Goal: Task Accomplishment & Management: Manage account settings

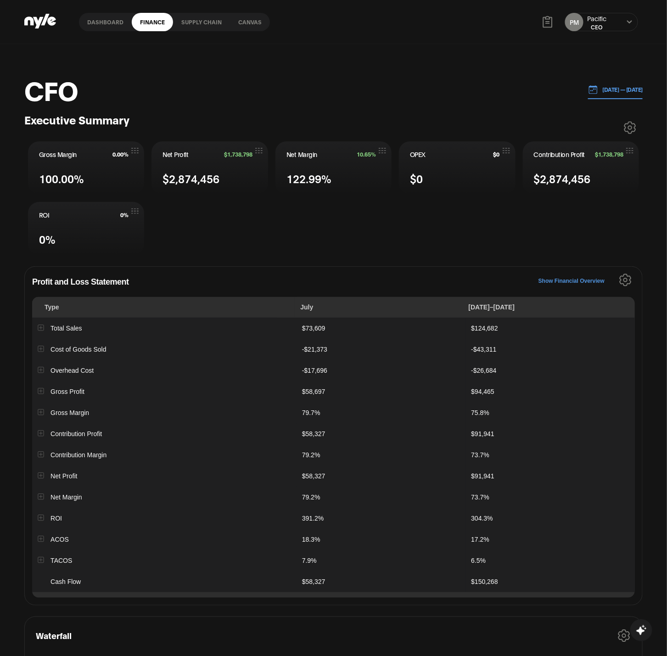
click at [103, 20] on link "Dashboard" at bounding box center [105, 22] width 53 height 18
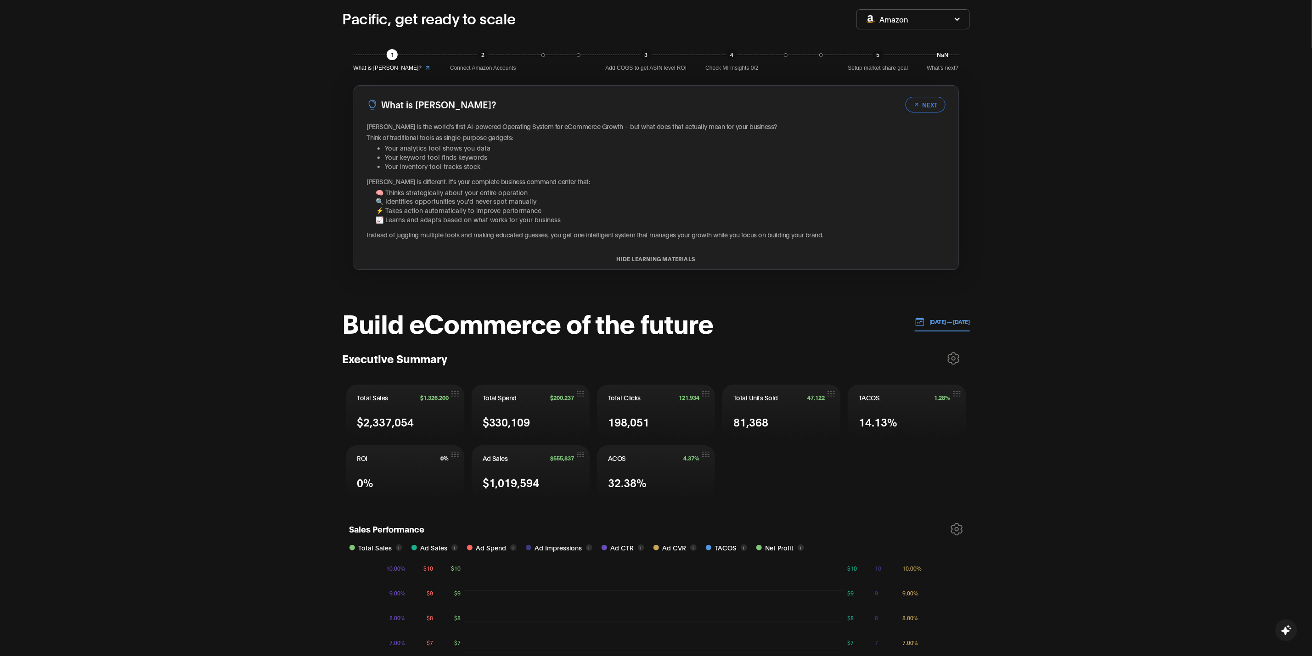
scroll to position [138, 0]
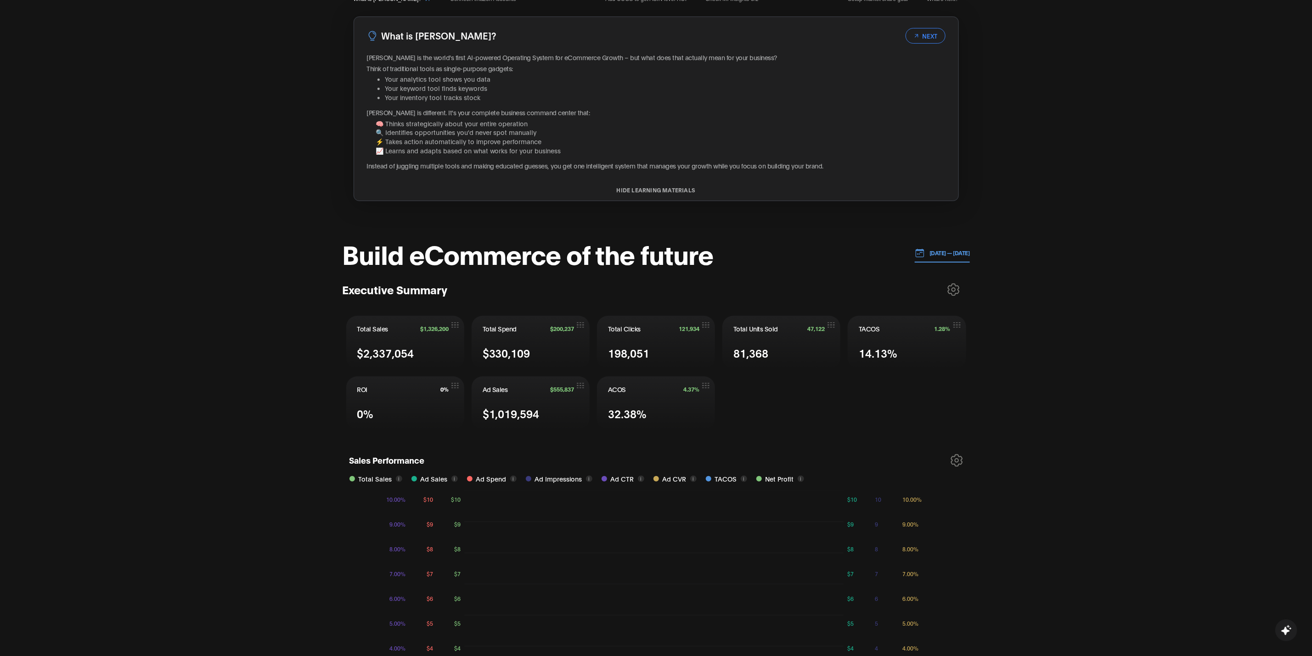
click at [667, 288] on icon at bounding box center [954, 289] width 12 height 13
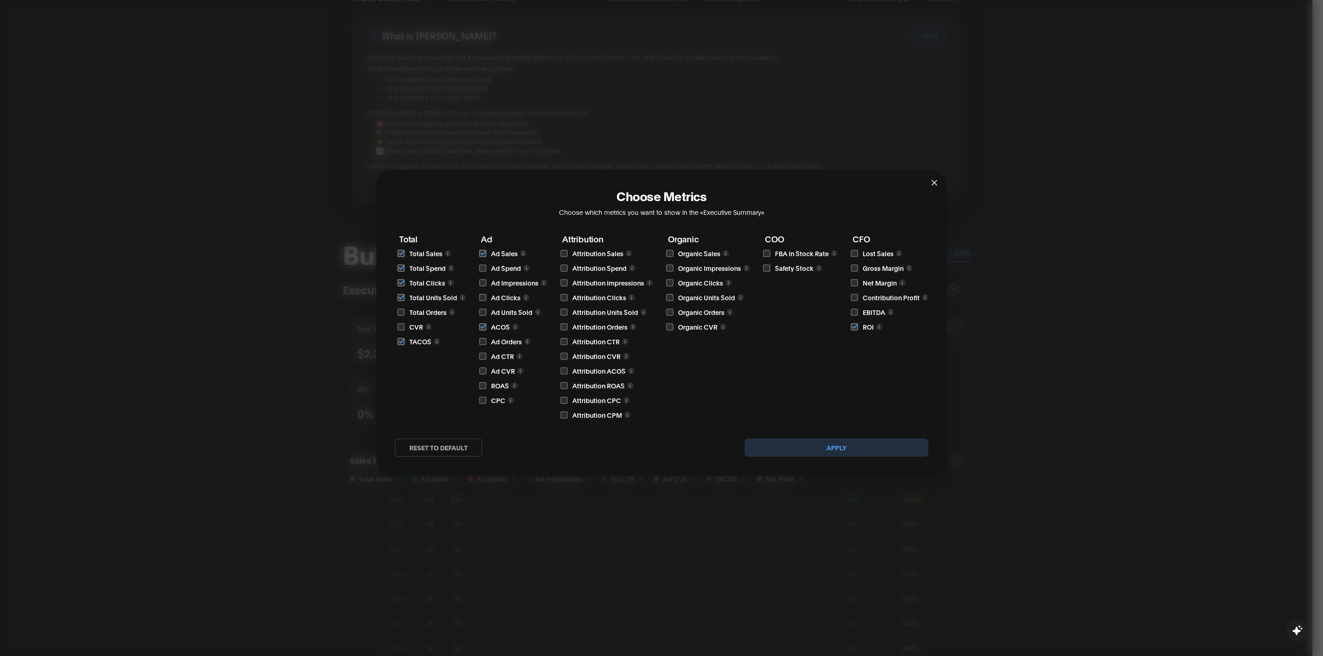
click at [667, 448] on button "Apply" at bounding box center [837, 448] width 184 height 18
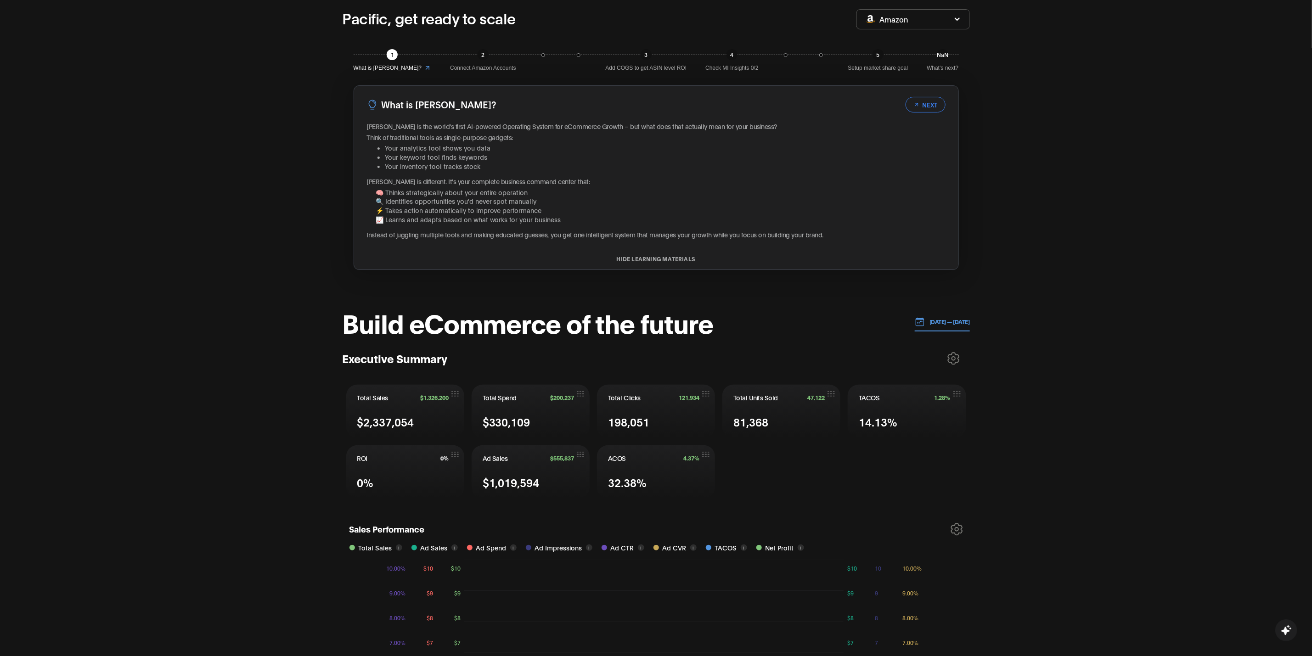
scroll to position [0, 0]
